Goal: Task Accomplishment & Management: Use online tool/utility

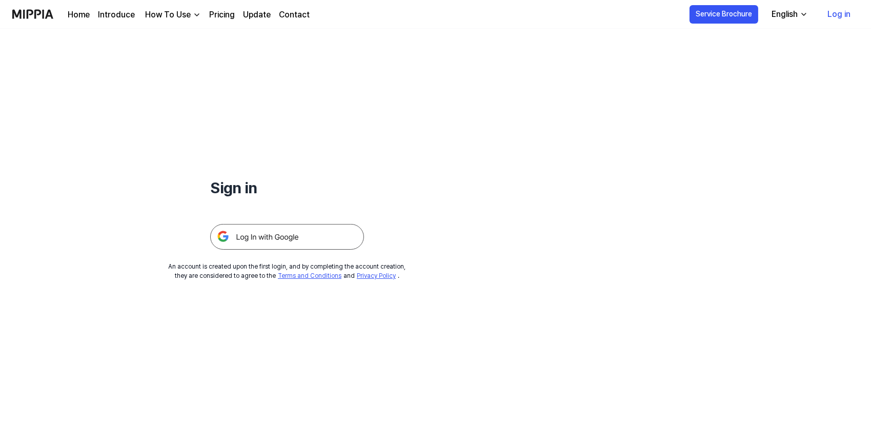
click at [828, 15] on link "Log in" at bounding box center [839, 14] width 39 height 29
click at [321, 233] on img at bounding box center [287, 237] width 154 height 26
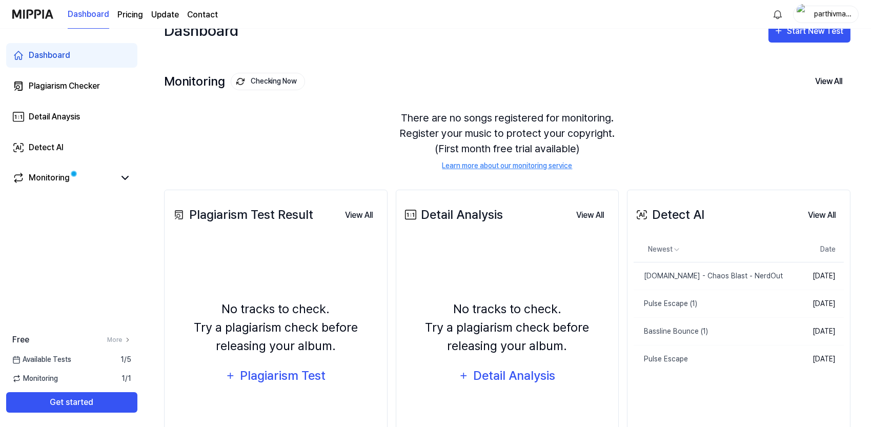
scroll to position [78, 0]
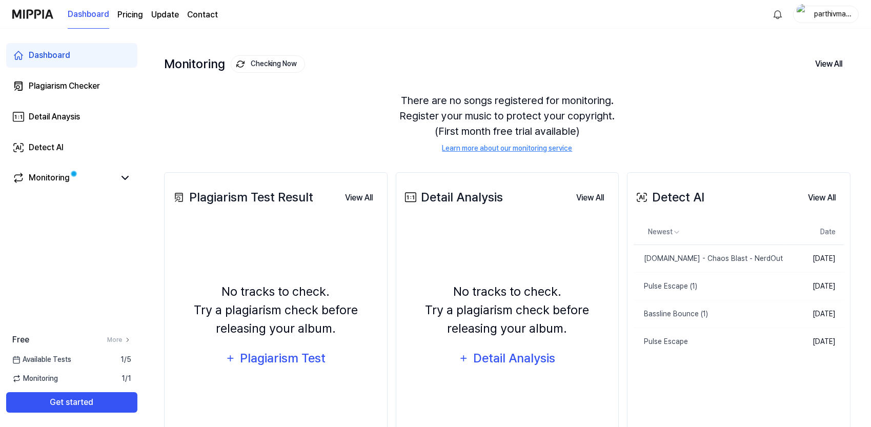
click at [862, 95] on div "Dashboard Start New Test Monitoring Checking Now View All Monitoring There are …" at bounding box center [508, 189] width 728 height 399
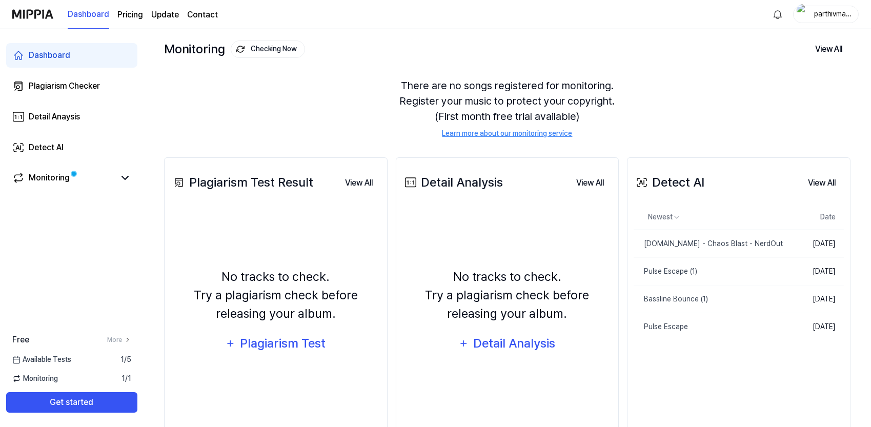
scroll to position [0, 0]
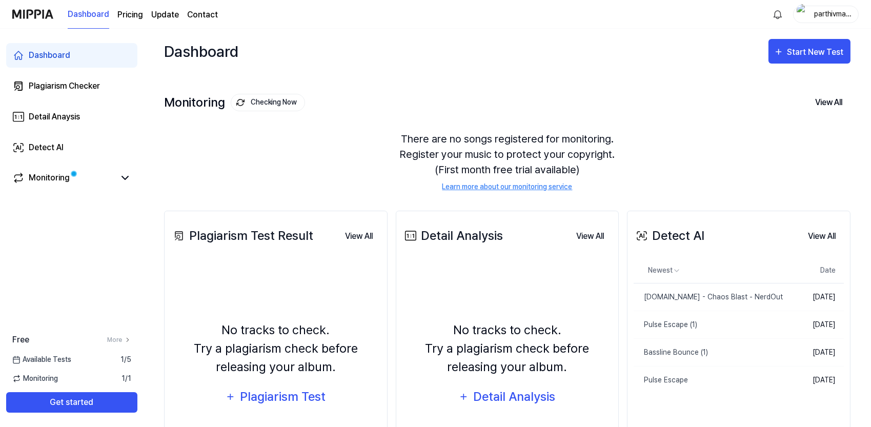
click at [823, 147] on div "There are no songs registered for monitoring. Register your music to protect yo…" at bounding box center [507, 162] width 687 height 86
click at [834, 112] on button "View All" at bounding box center [829, 103] width 44 height 22
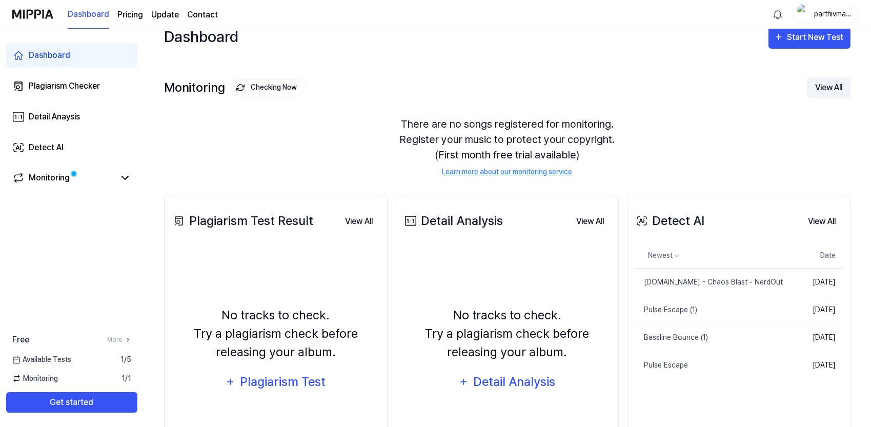
scroll to position [19, 0]
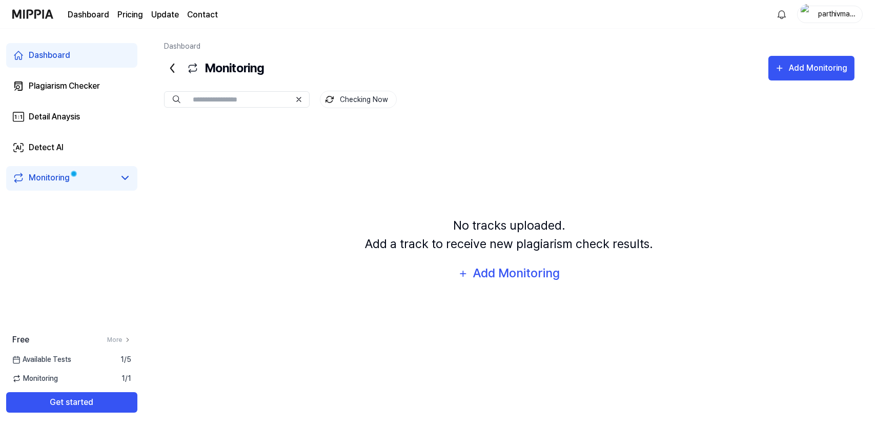
click at [168, 64] on icon at bounding box center [172, 68] width 16 height 16
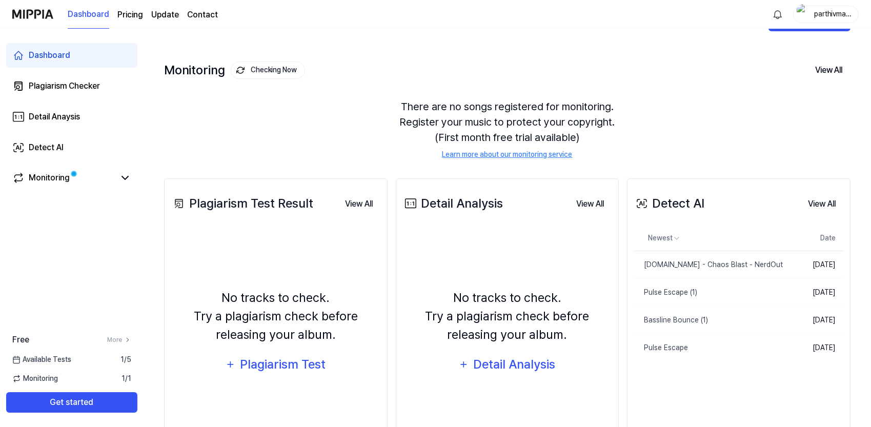
scroll to position [33, 0]
click at [687, 209] on div "Detect AI" at bounding box center [669, 203] width 71 height 18
click at [830, 198] on button "View All" at bounding box center [822, 203] width 44 height 21
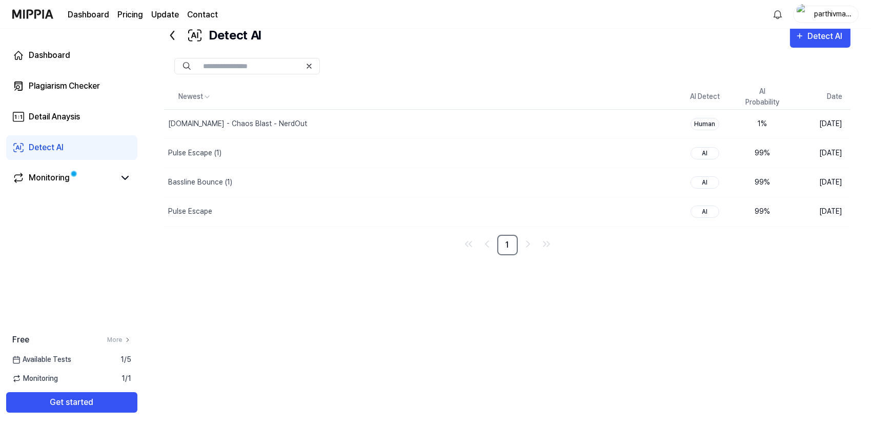
scroll to position [0, 0]
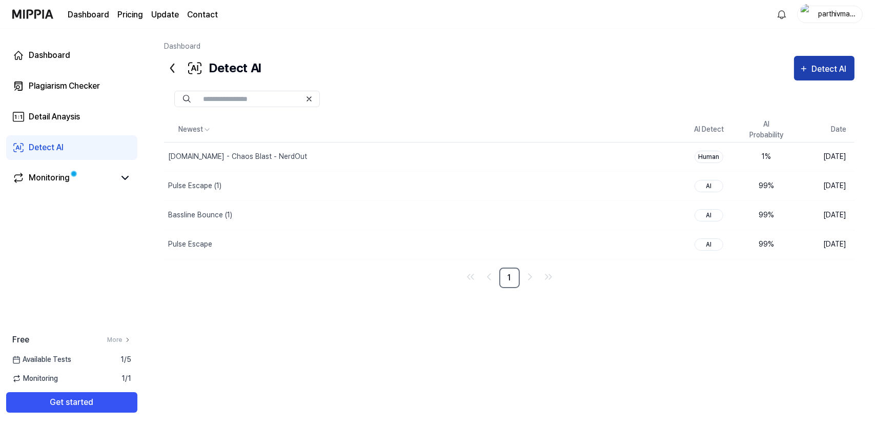
click at [826, 65] on div "Detect AI" at bounding box center [831, 69] width 38 height 13
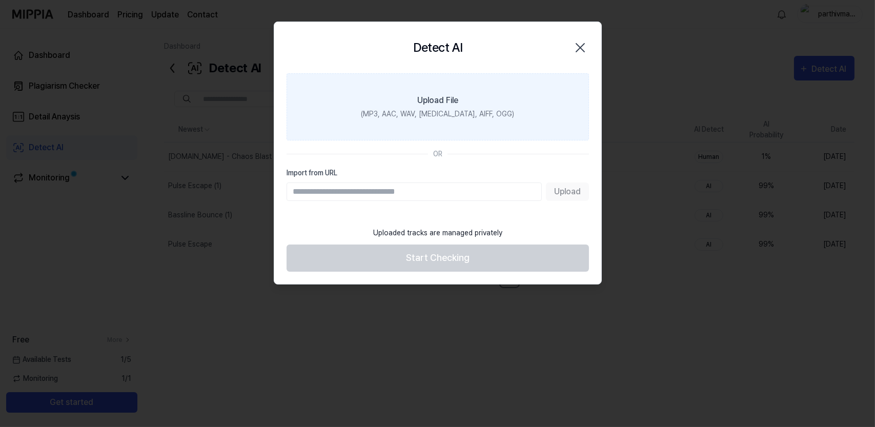
click at [562, 113] on label "Upload File (MP3, AAC, WAV, FLAC, AIFF, OGG)" at bounding box center [438, 106] width 303 height 67
click at [0, 0] on input "Upload File (MP3, AAC, WAV, FLAC, AIFF, OGG)" at bounding box center [0, 0] width 0 height 0
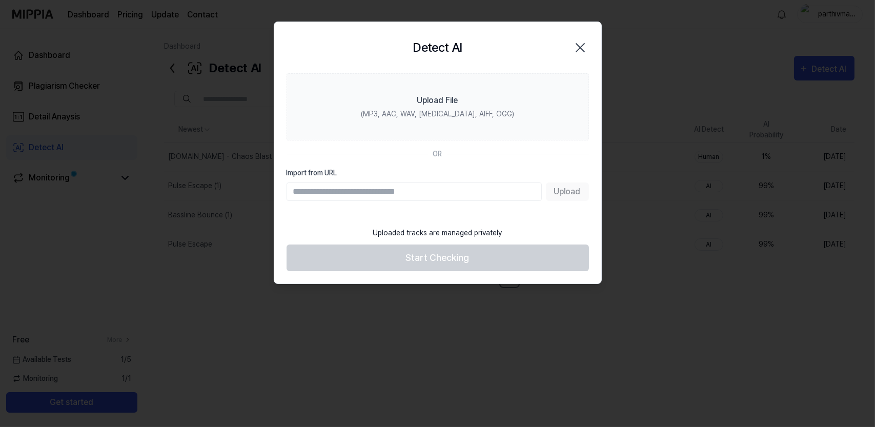
click at [664, 240] on div at bounding box center [437, 213] width 875 height 427
click at [584, 41] on icon "button" at bounding box center [580, 47] width 16 height 16
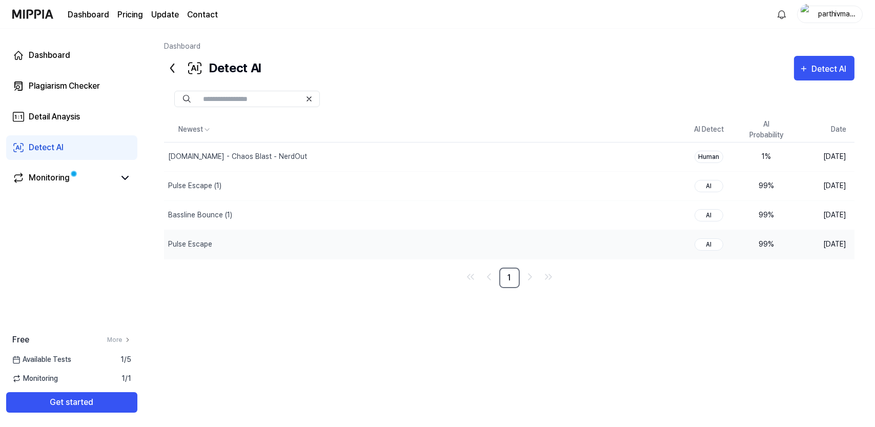
click at [767, 247] on div "99 %" at bounding box center [766, 244] width 41 height 11
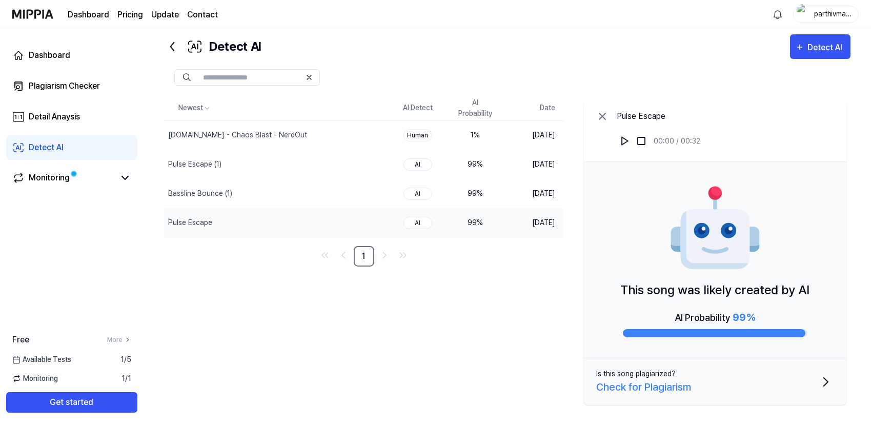
scroll to position [24, 0]
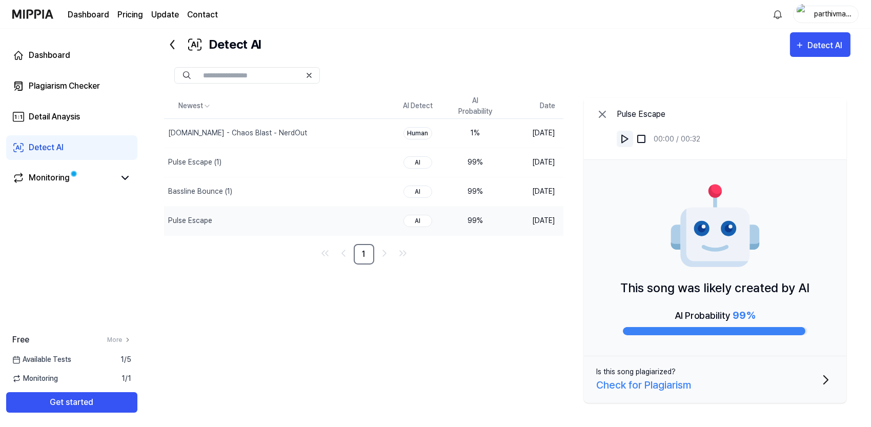
click at [627, 142] on img at bounding box center [625, 139] width 10 height 10
click at [648, 131] on button at bounding box center [641, 139] width 16 height 16
click at [648, 141] on button at bounding box center [641, 139] width 16 height 16
click at [653, 381] on div "Check for Plagiarism" at bounding box center [643, 384] width 95 height 15
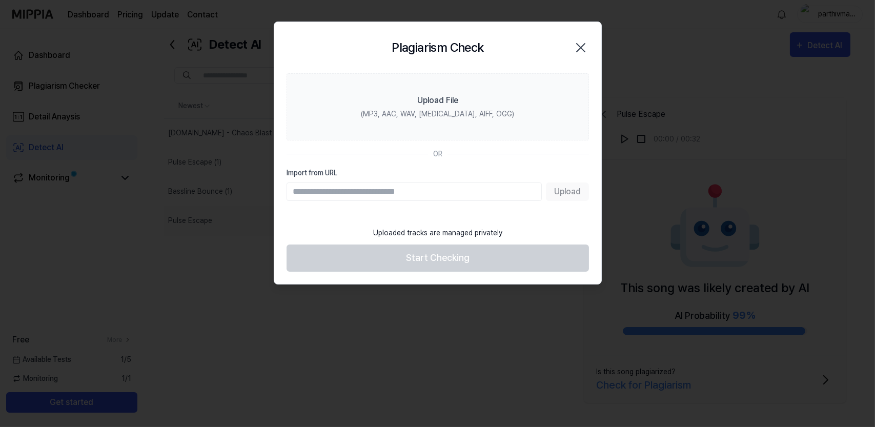
click at [584, 40] on icon "button" at bounding box center [581, 47] width 16 height 16
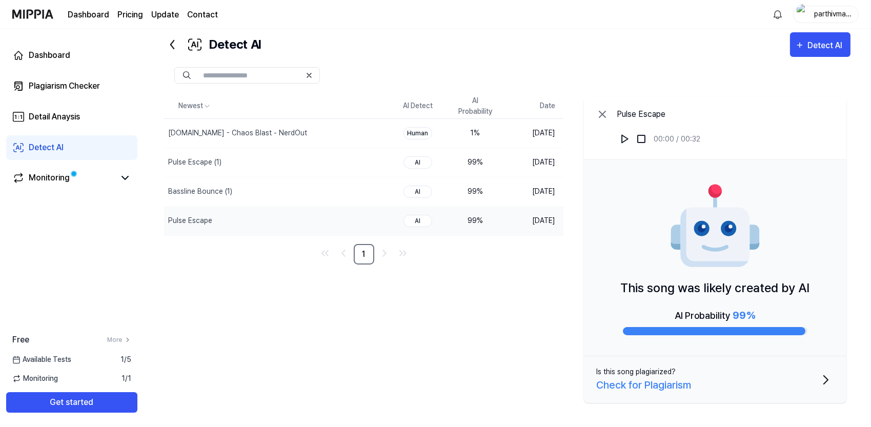
click at [832, 377] on icon "button" at bounding box center [826, 380] width 16 height 16
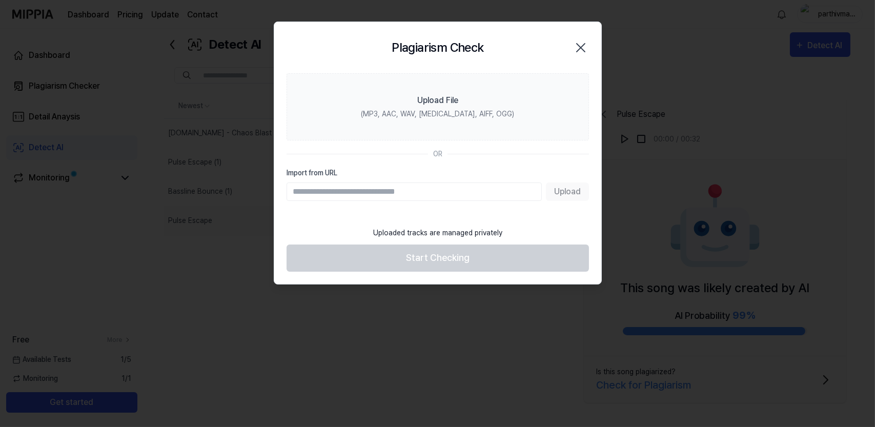
click at [865, 282] on div at bounding box center [437, 213] width 875 height 427
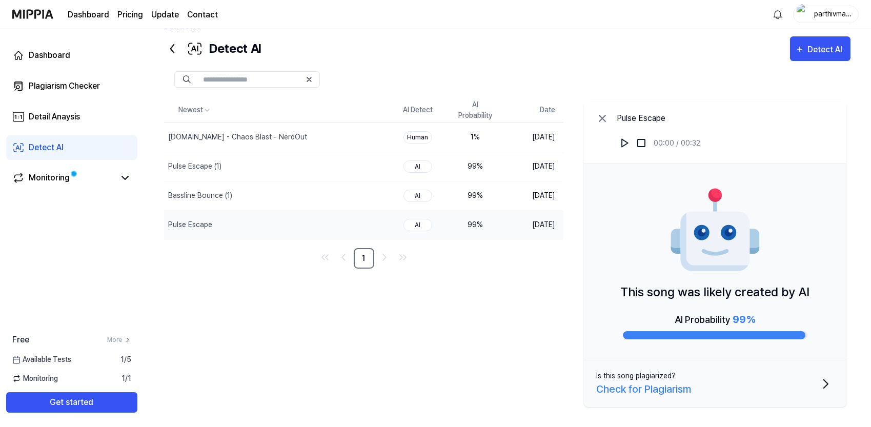
scroll to position [19, 0]
click at [834, 53] on div "Detect AI" at bounding box center [827, 50] width 38 height 13
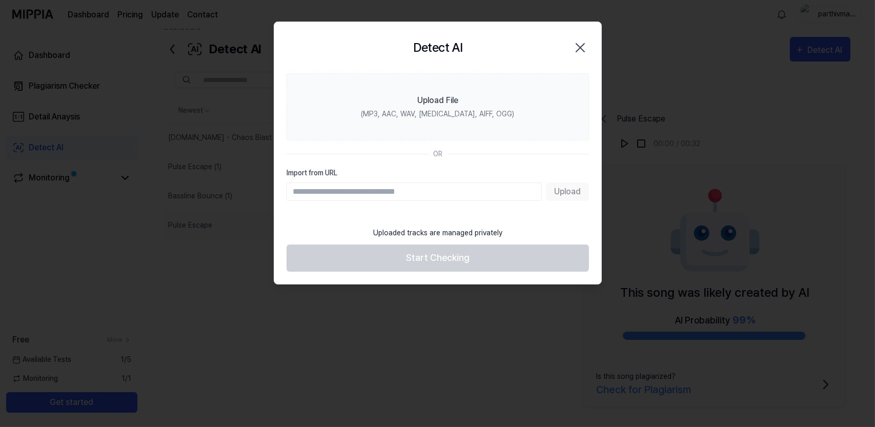
click at [849, 59] on div at bounding box center [437, 213] width 875 height 427
click at [852, 60] on div at bounding box center [437, 213] width 875 height 427
click at [853, 65] on div at bounding box center [437, 213] width 875 height 427
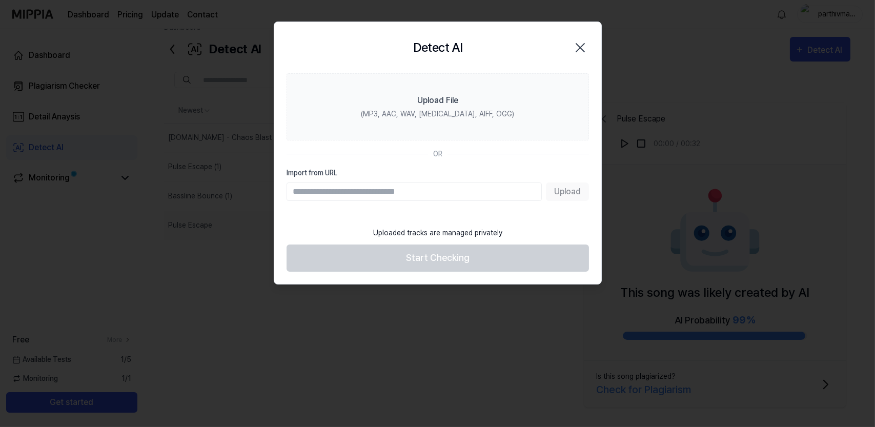
click at [853, 64] on div at bounding box center [437, 213] width 875 height 427
click at [857, 69] on div at bounding box center [437, 213] width 875 height 427
click at [860, 52] on div at bounding box center [437, 213] width 875 height 427
click at [846, 66] on div at bounding box center [437, 213] width 875 height 427
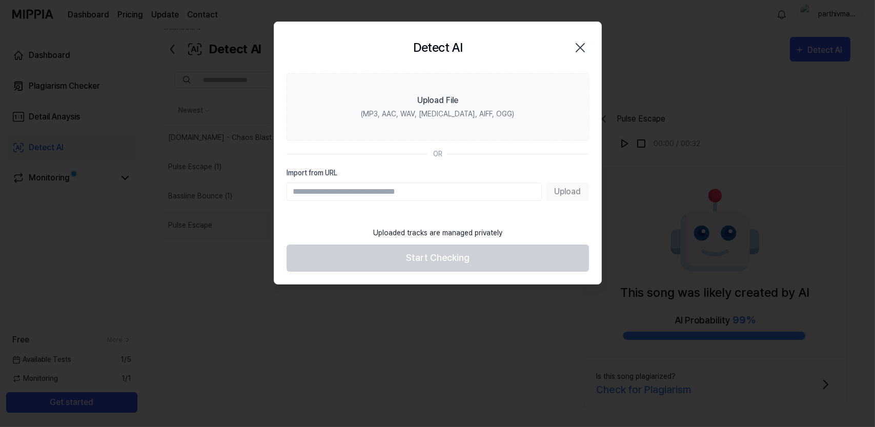
click at [855, 53] on div at bounding box center [437, 213] width 875 height 427
click at [871, 42] on div at bounding box center [437, 213] width 875 height 427
click at [580, 42] on icon "button" at bounding box center [580, 47] width 16 height 16
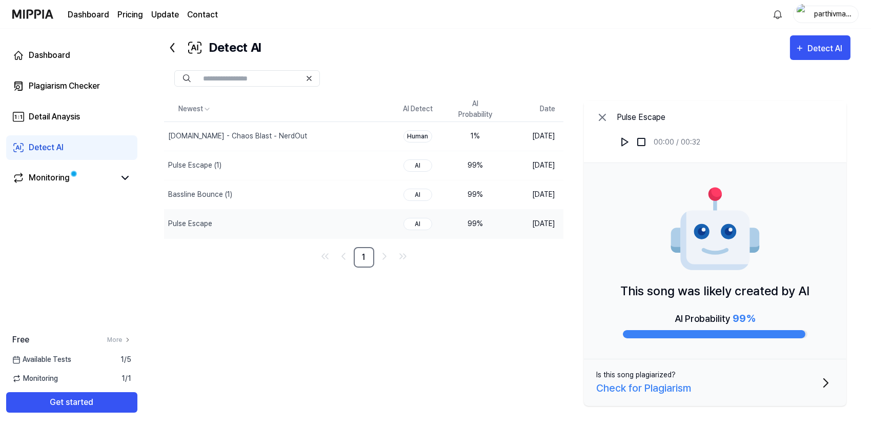
scroll to position [24, 0]
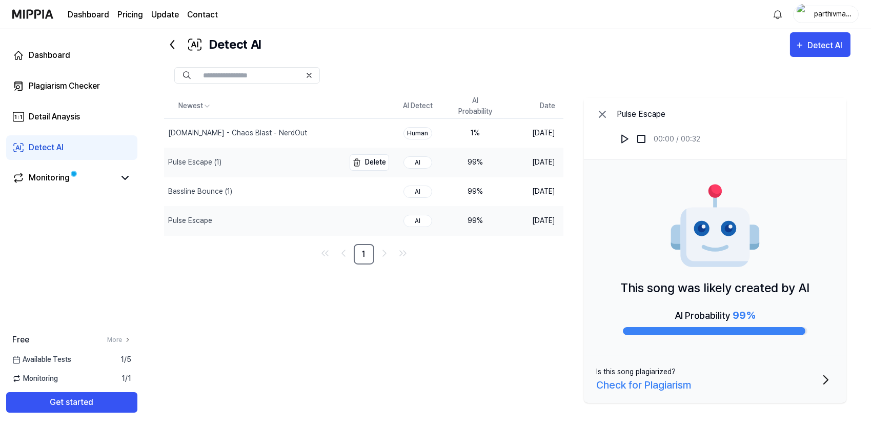
click at [313, 161] on div "Pulse Escape (1)" at bounding box center [254, 162] width 181 height 29
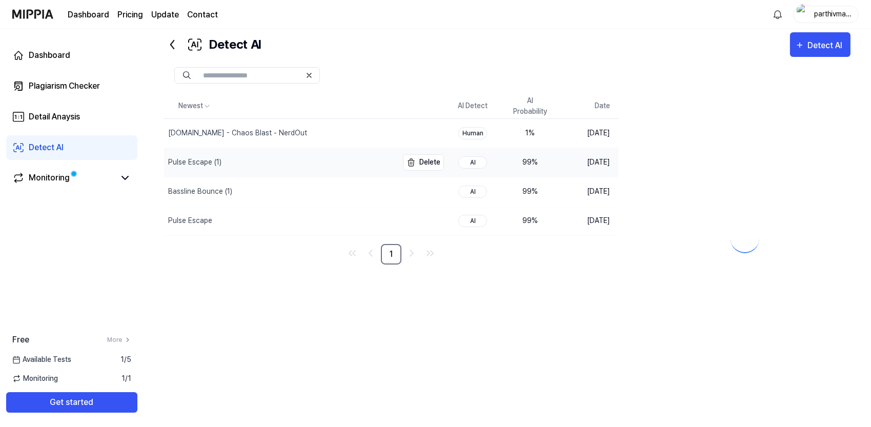
scroll to position [0, 0]
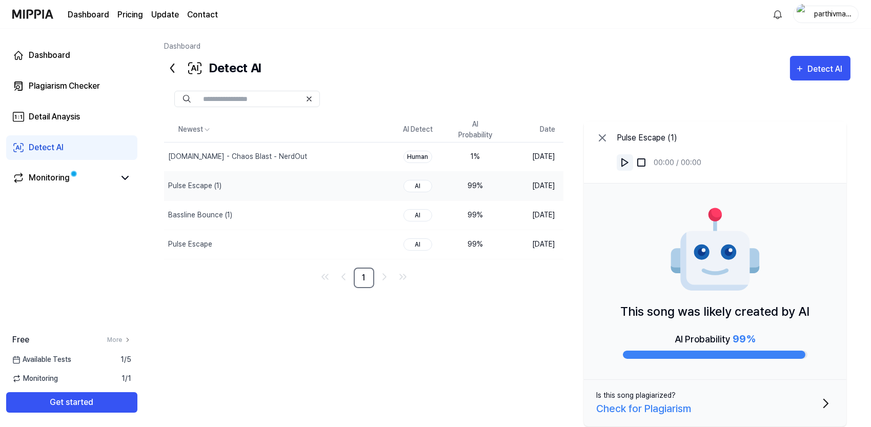
click at [630, 160] on button at bounding box center [625, 162] width 16 height 16
click at [645, 162] on img at bounding box center [641, 162] width 10 height 10
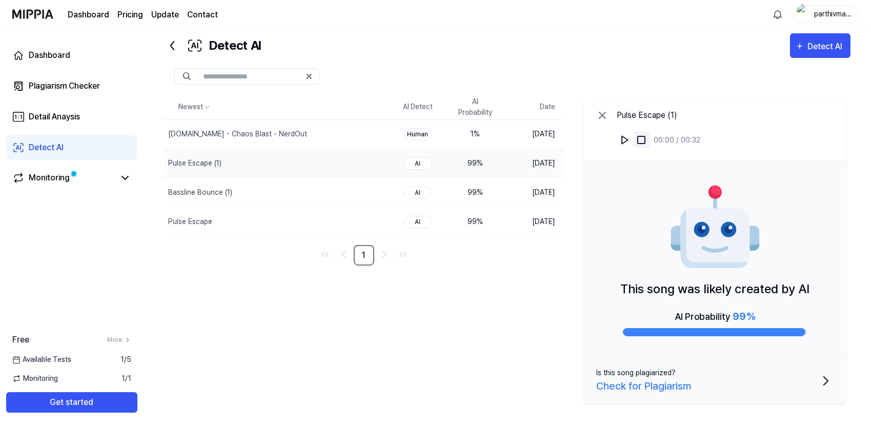
scroll to position [24, 0]
click at [820, 43] on div "Detect AI" at bounding box center [827, 45] width 38 height 13
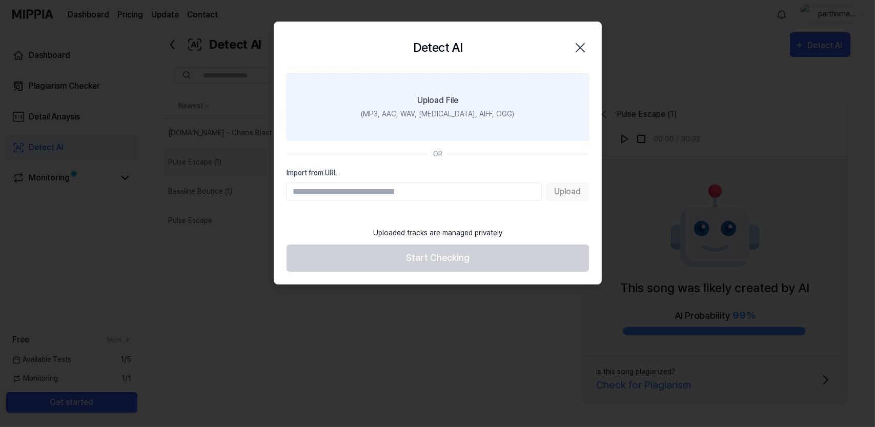
click at [572, 115] on label "Upload File (MP3, AAC, WAV, FLAC, AIFF, OGG)" at bounding box center [438, 106] width 303 height 67
click at [0, 0] on input "Upload File (MP3, AAC, WAV, FLAC, AIFF, OGG)" at bounding box center [0, 0] width 0 height 0
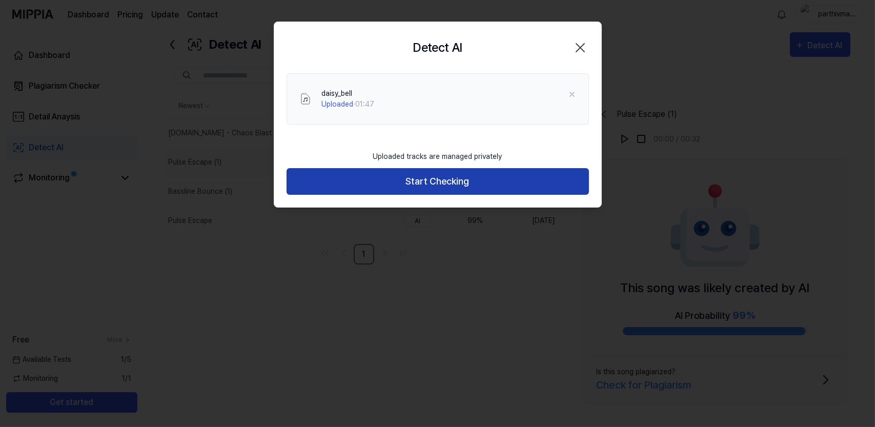
click at [508, 184] on button "Start Checking" at bounding box center [438, 181] width 303 height 27
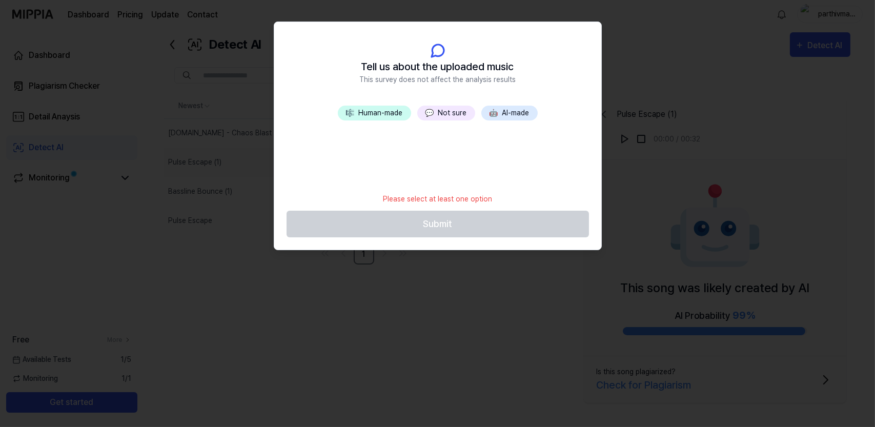
click at [371, 114] on button "🎼 Human-made" at bounding box center [374, 113] width 73 height 15
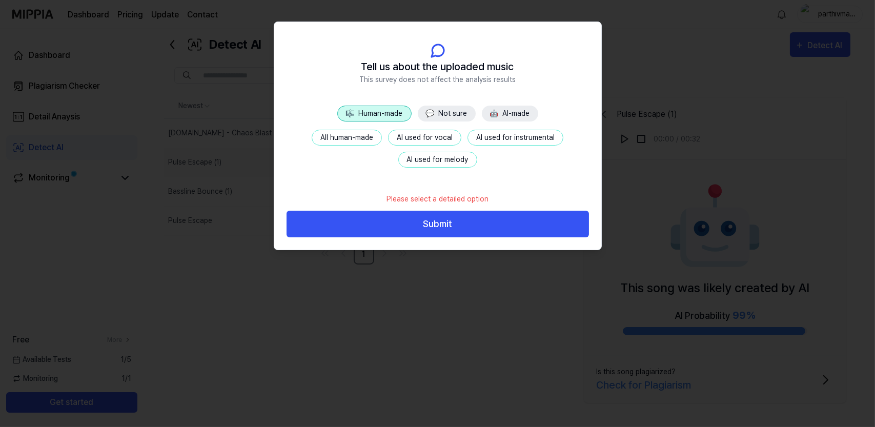
click at [382, 117] on button "🎼 Human-made" at bounding box center [374, 114] width 74 height 16
click at [361, 134] on button "All human-made" at bounding box center [347, 138] width 70 height 16
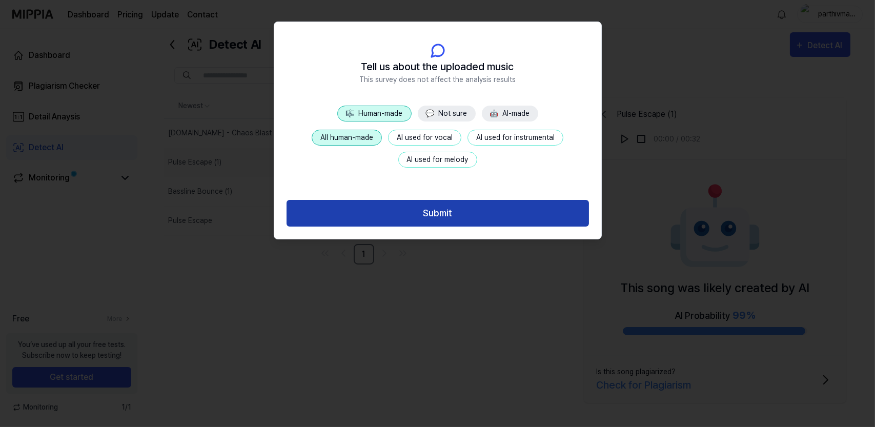
click at [487, 210] on button "Submit" at bounding box center [438, 213] width 303 height 27
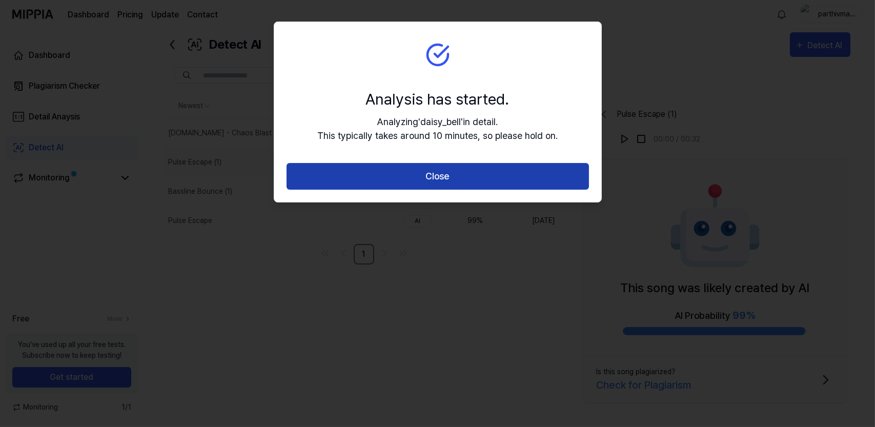
click at [548, 181] on button "Close" at bounding box center [438, 176] width 303 height 27
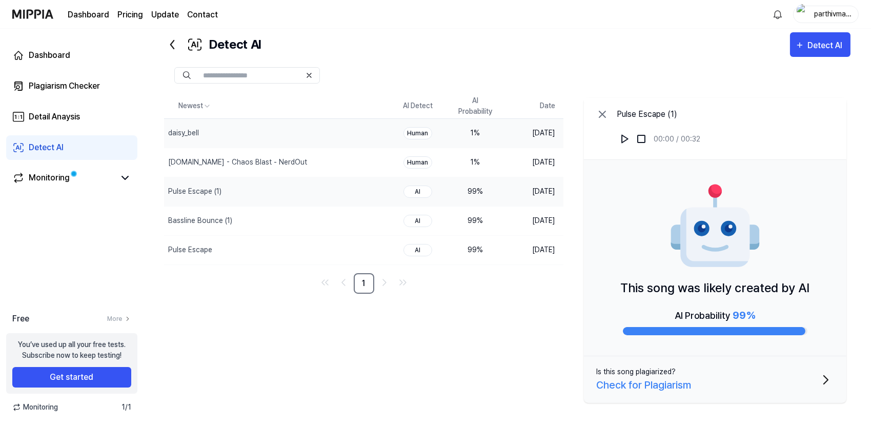
click at [501, 132] on td "1 %" at bounding box center [475, 132] width 57 height 29
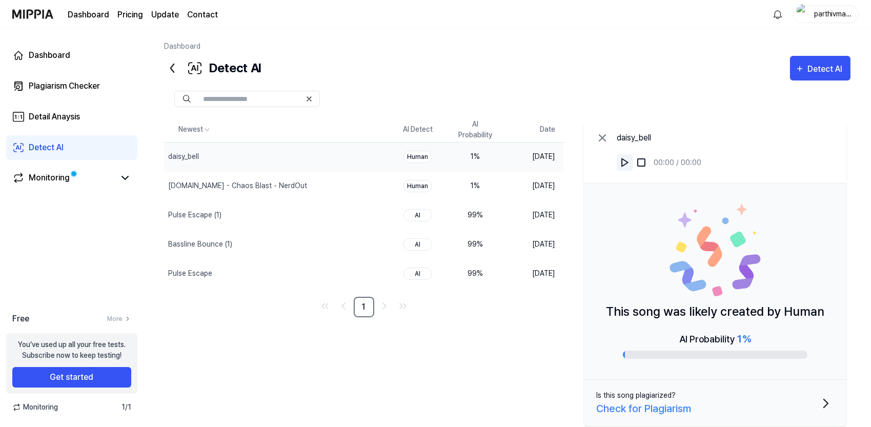
click at [628, 165] on img at bounding box center [625, 162] width 10 height 10
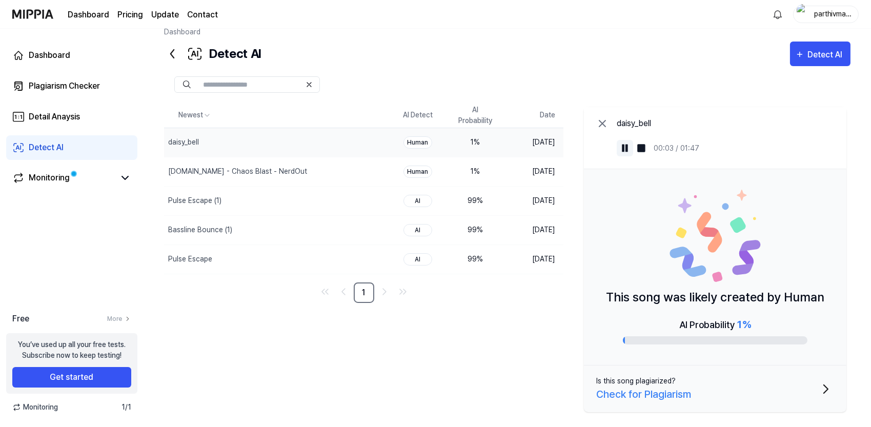
scroll to position [12, 0]
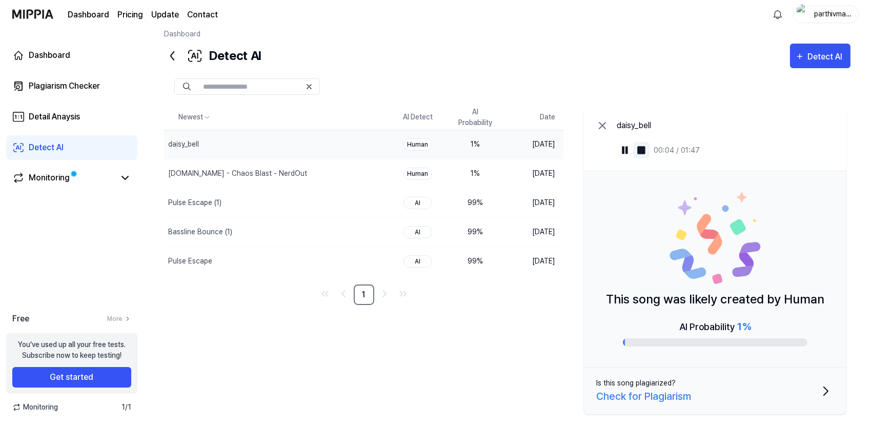
click at [644, 148] on img at bounding box center [641, 150] width 10 height 10
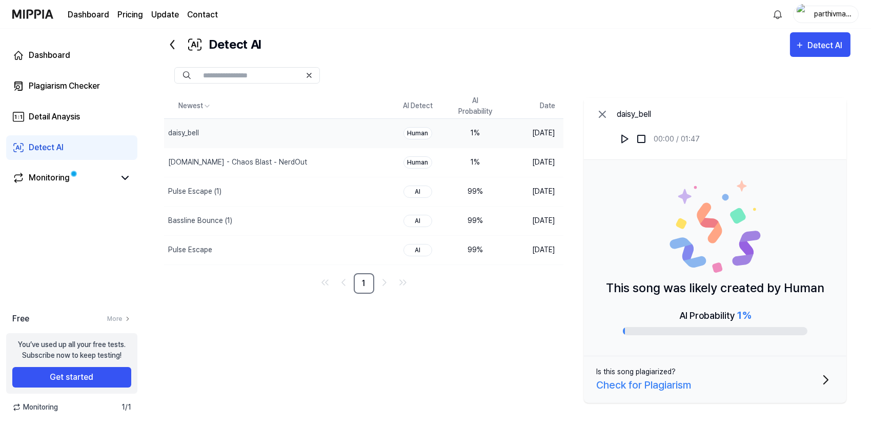
click at [665, 381] on div "Check for Plagiarism" at bounding box center [643, 384] width 95 height 15
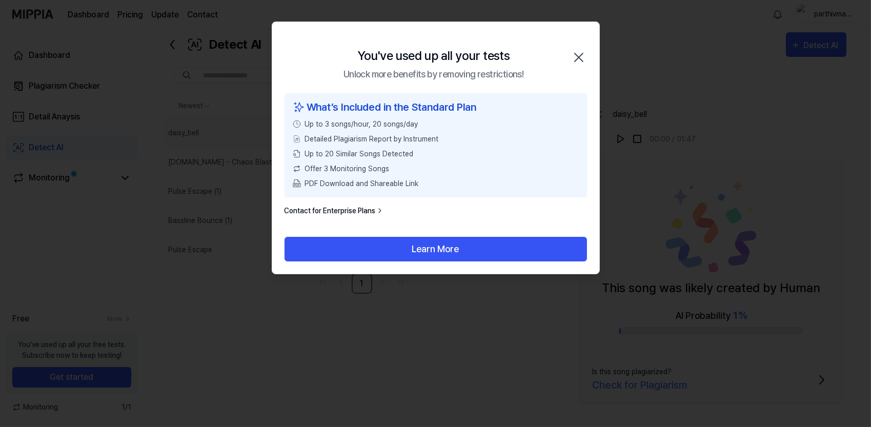
click at [657, 389] on div at bounding box center [435, 213] width 871 height 427
click at [585, 49] on icon "button" at bounding box center [581, 57] width 16 height 16
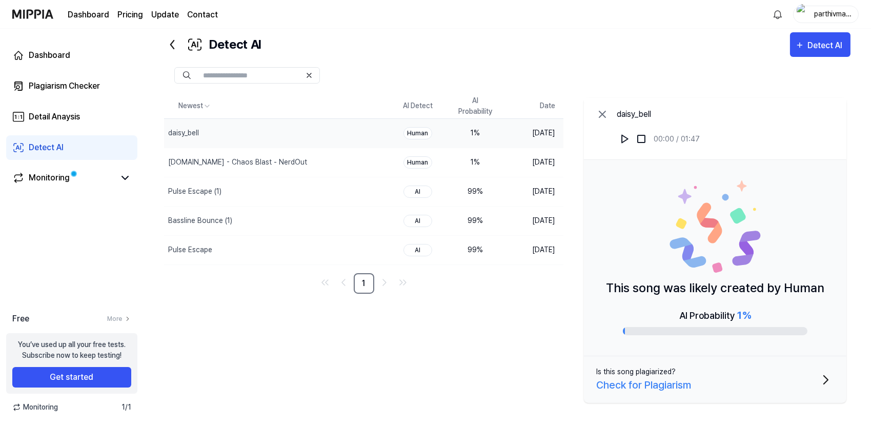
click at [810, 383] on button "Is this song plagiarized? Check for Plagiarism" at bounding box center [715, 379] width 263 height 47
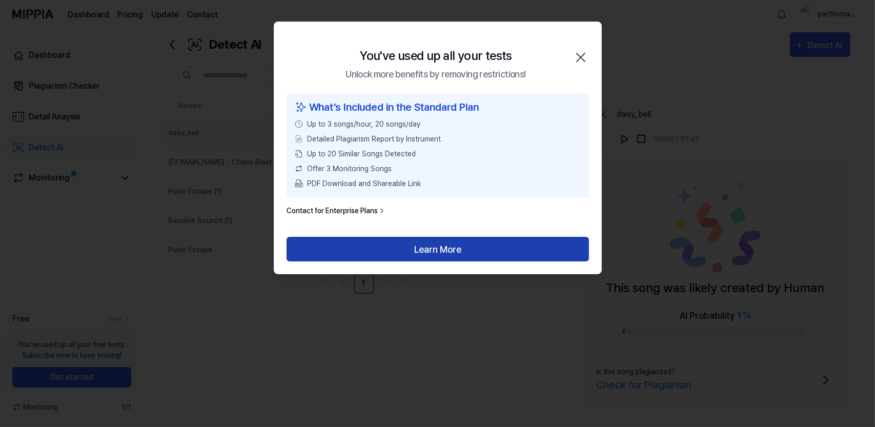
click at [389, 246] on button "Learn More" at bounding box center [438, 249] width 303 height 25
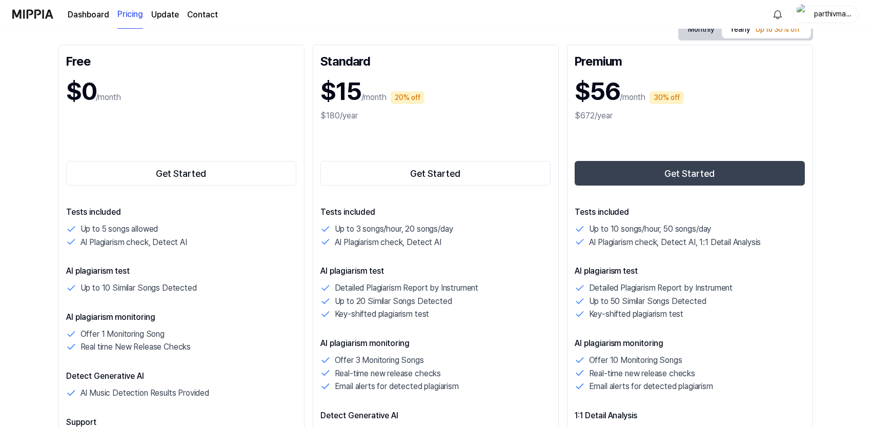
scroll to position [123, 0]
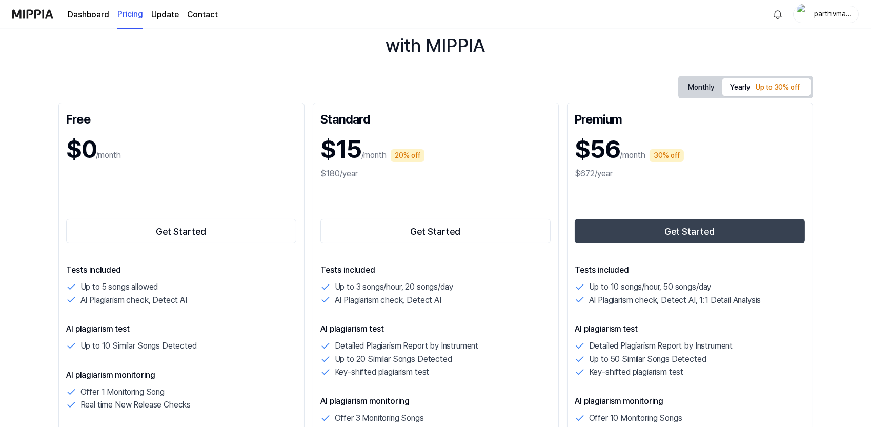
scroll to position [0, 0]
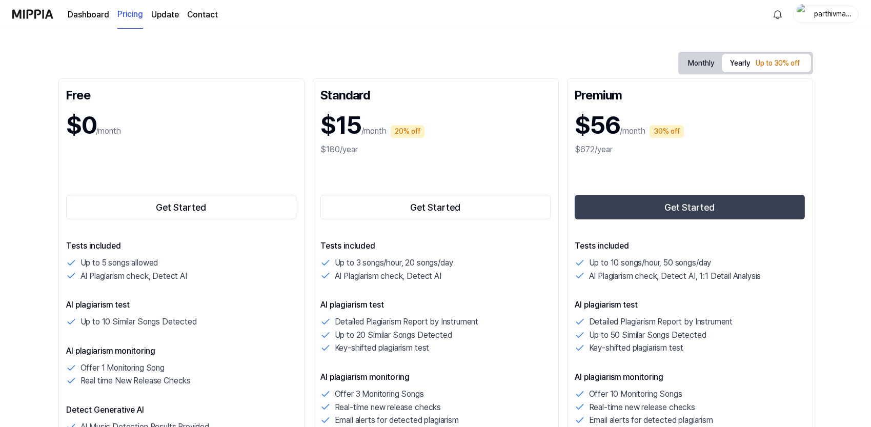
click at [831, 289] on div "Start protecting your music IP with MIPPIA Monthly Yearly Up to 30% off Free $0…" at bounding box center [435, 138] width 871 height 399
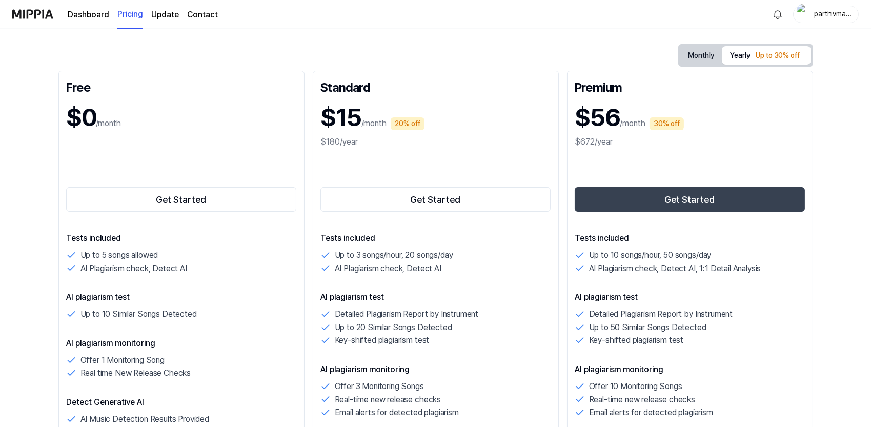
click at [834, 273] on div "Start protecting your music IP with MIPPIA Monthly Yearly Up to 30% off Free $0…" at bounding box center [435, 130] width 871 height 399
click at [832, 273] on div "Start protecting your music IP with MIPPIA Monthly Yearly Up to 30% off Free $0…" at bounding box center [435, 130] width 871 height 399
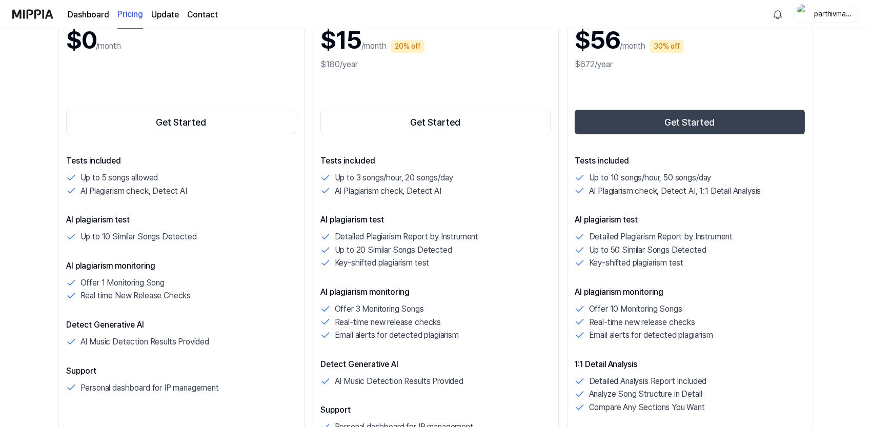
click at [844, 109] on div "Start protecting your music IP with MIPPIA Monthly Yearly Up to 30% off Free $0…" at bounding box center [435, 53] width 871 height 399
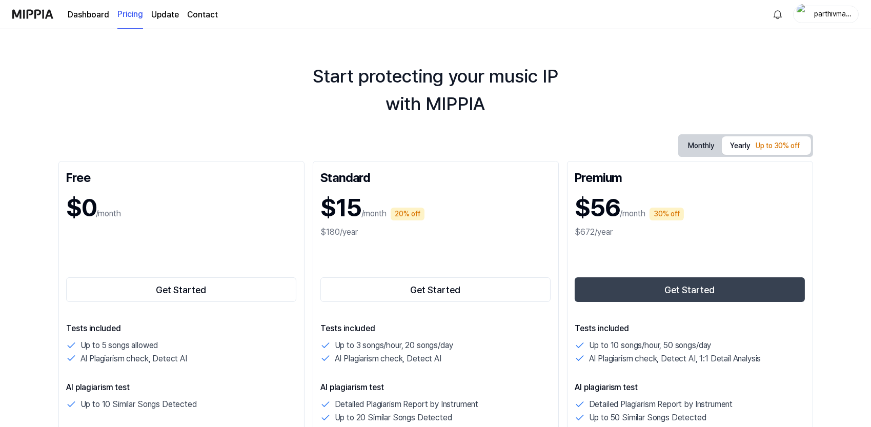
scroll to position [7, 0]
click at [753, 146] on div "Up to 30% off" at bounding box center [778, 146] width 50 height 15
click at [704, 149] on button "Monthly" at bounding box center [702, 146] width 42 height 19
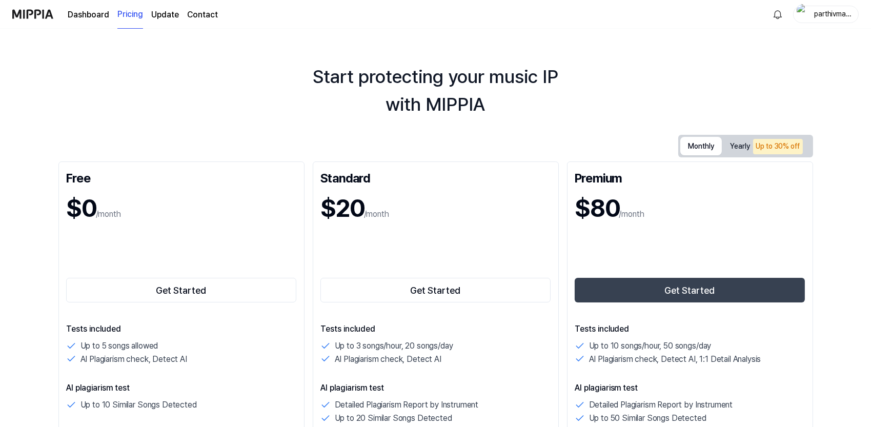
click at [761, 146] on div "Up to 30% off" at bounding box center [778, 146] width 50 height 15
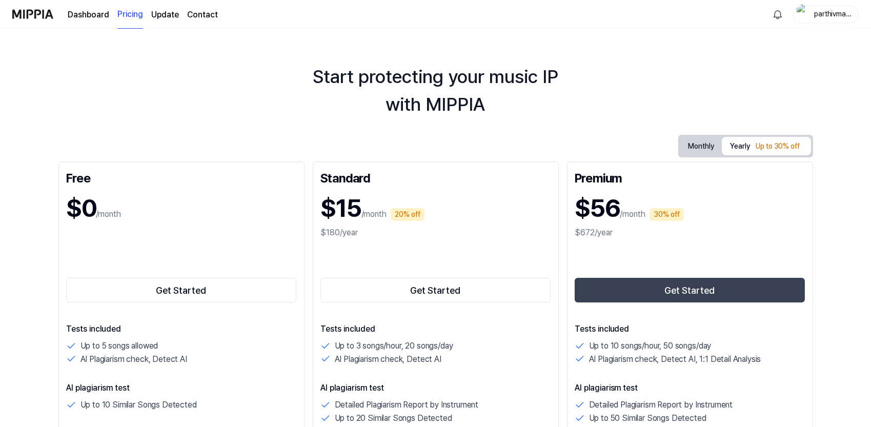
click at [705, 148] on button "Monthly" at bounding box center [702, 146] width 42 height 19
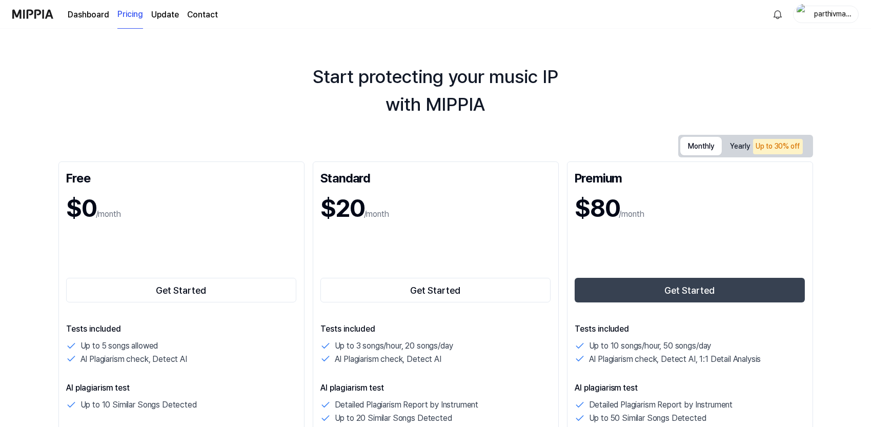
click at [757, 150] on div "Up to 30% off" at bounding box center [778, 146] width 50 height 15
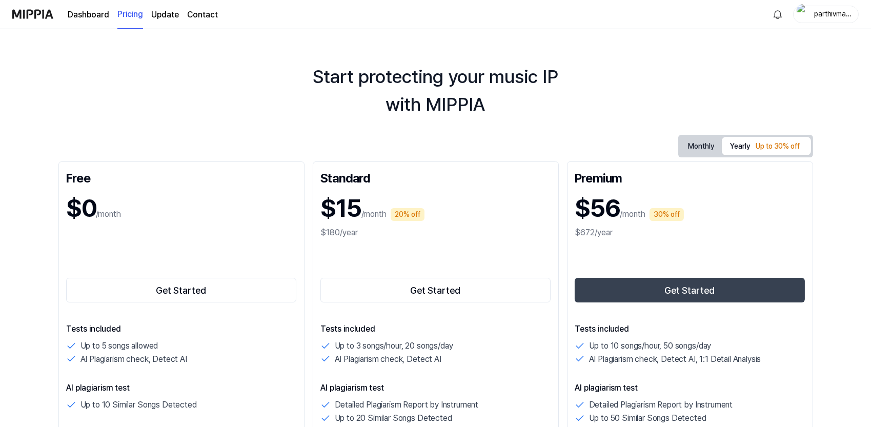
click at [698, 144] on button "Monthly" at bounding box center [702, 146] width 42 height 19
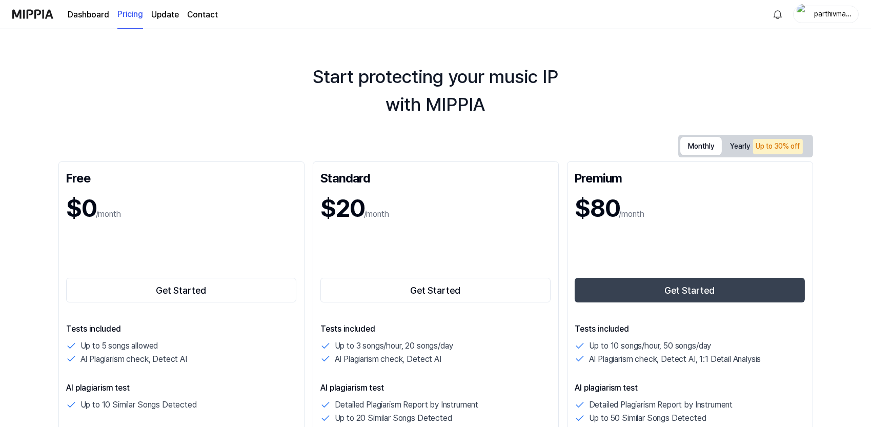
click at [753, 163] on div "Premium $80 /month Get Started Tests included Up to 10 songs/hour, 50 songs/day…" at bounding box center [690, 436] width 246 height 548
click at [703, 150] on button "Monthly" at bounding box center [702, 146] width 42 height 18
click at [749, 152] on button "Yearly Up to 30% off" at bounding box center [766, 146] width 89 height 21
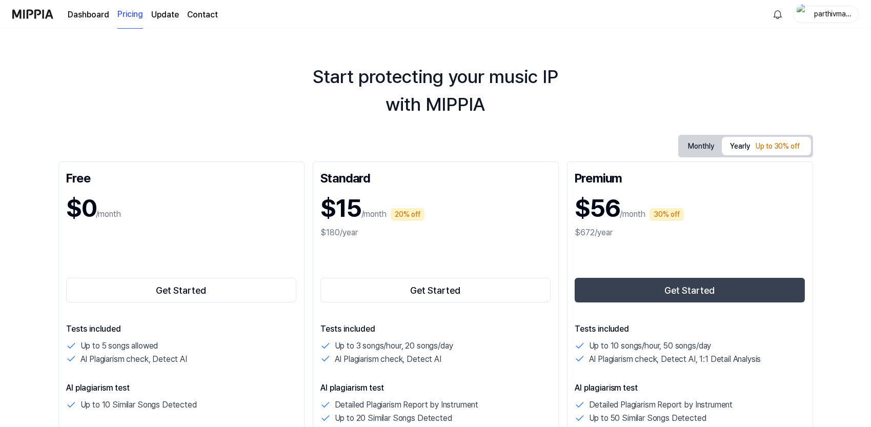
click at [702, 143] on button "Monthly" at bounding box center [702, 146] width 42 height 19
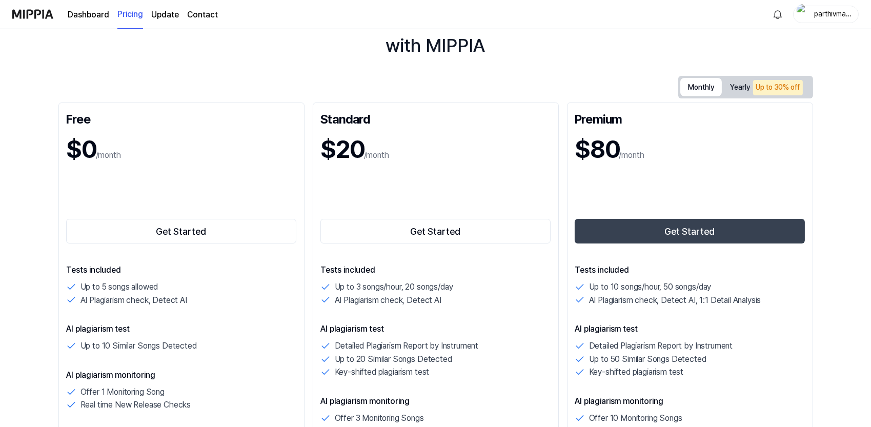
scroll to position [64, 0]
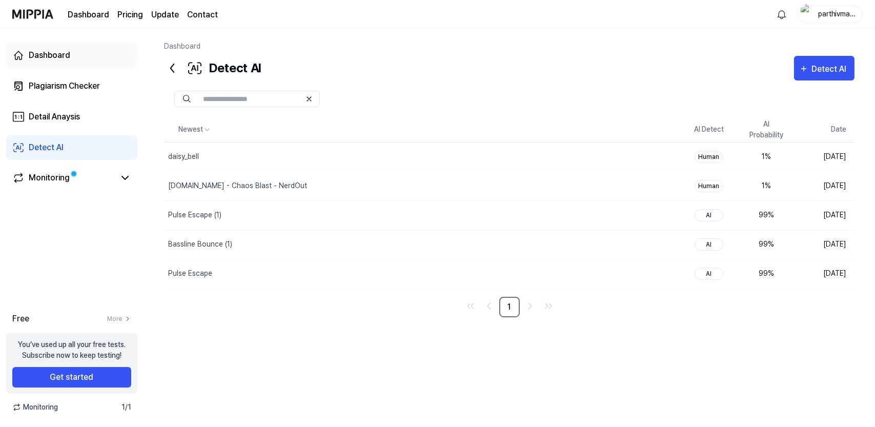
click at [78, 51] on link "Dashboard" at bounding box center [71, 55] width 131 height 25
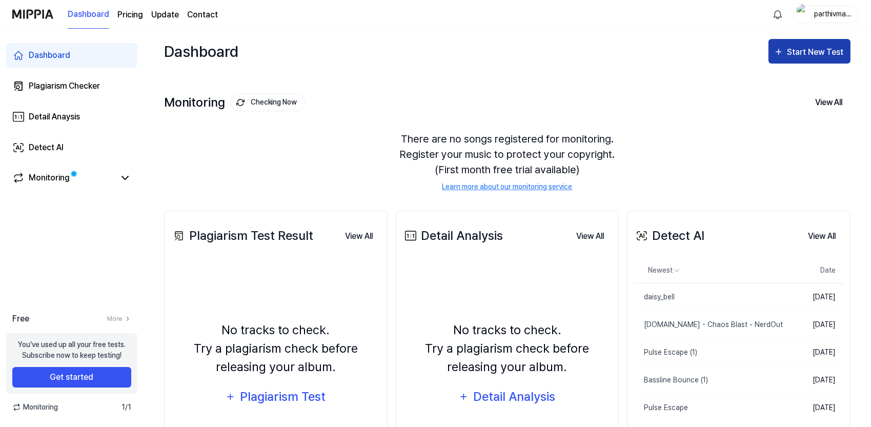
click at [818, 55] on div "Start New Test" at bounding box center [816, 52] width 58 height 13
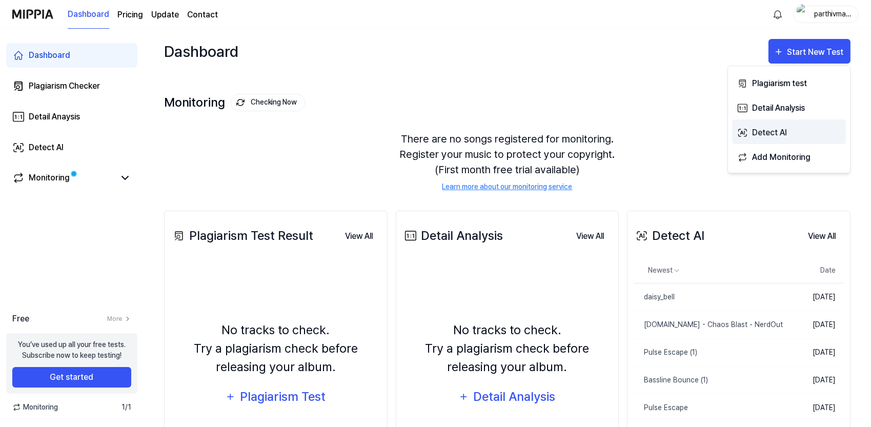
click at [763, 129] on div "Detect AI" at bounding box center [796, 132] width 89 height 13
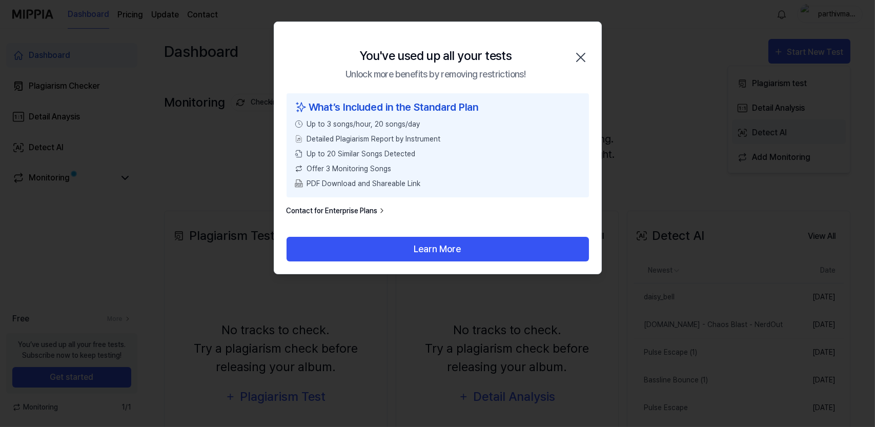
click at [579, 58] on icon "button" at bounding box center [581, 57] width 8 height 8
